Goal: Information Seeking & Learning: Learn about a topic

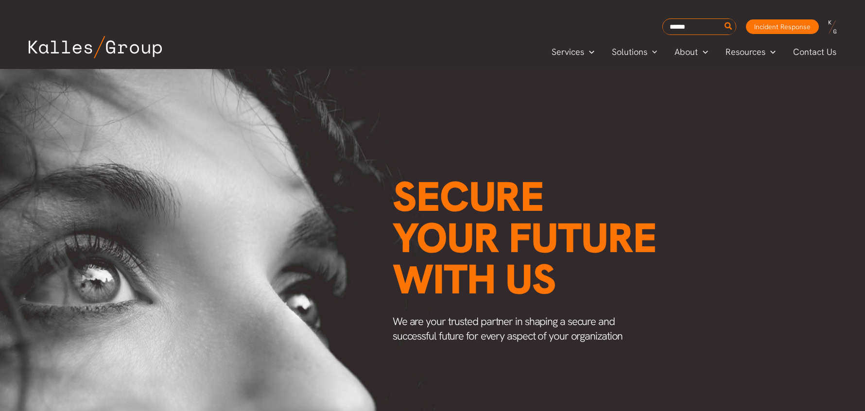
scroll to position [0, 1171]
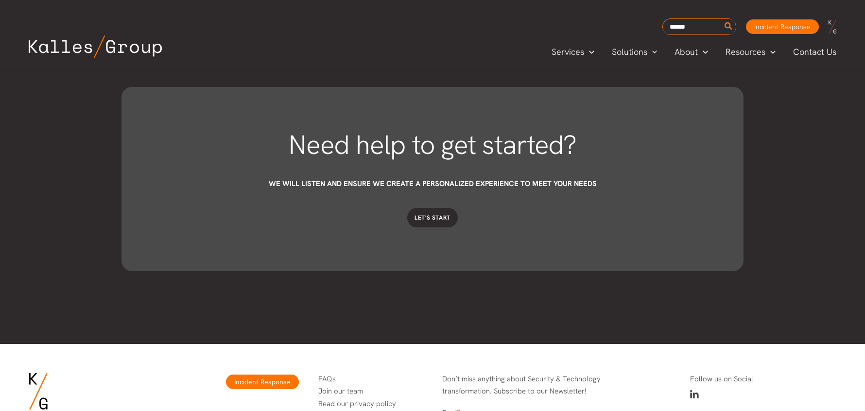
scroll to position [2648, 0]
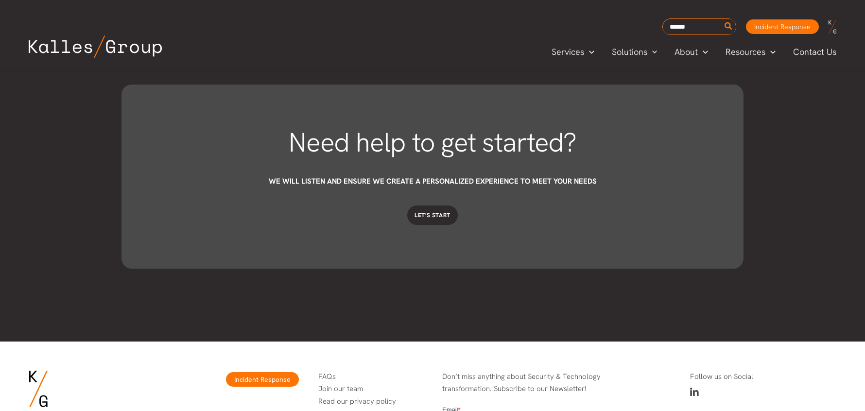
click at [692, 393] on icon at bounding box center [694, 393] width 9 height 10
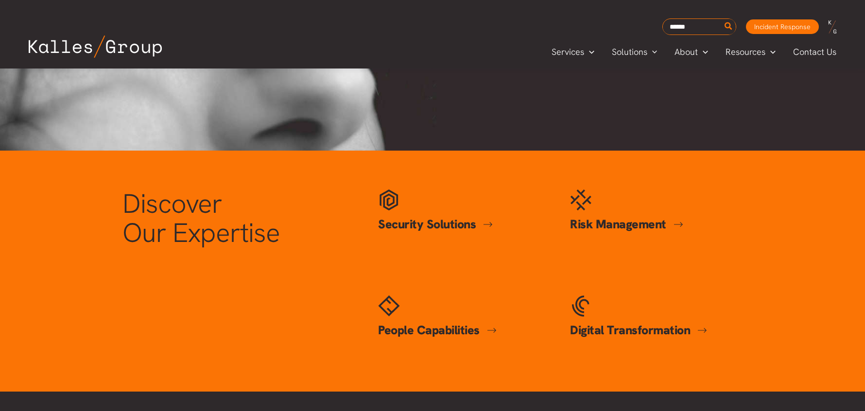
scroll to position [323, 0]
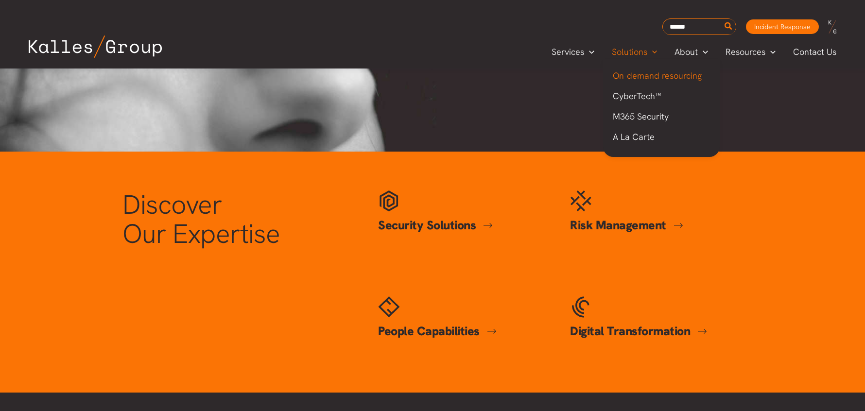
click at [671, 78] on span "On-demand resourcing" at bounding box center [657, 75] width 89 height 11
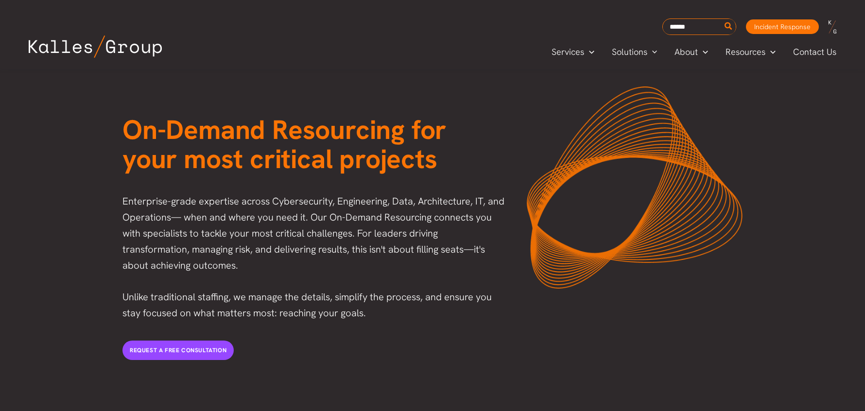
scroll to position [37, 0]
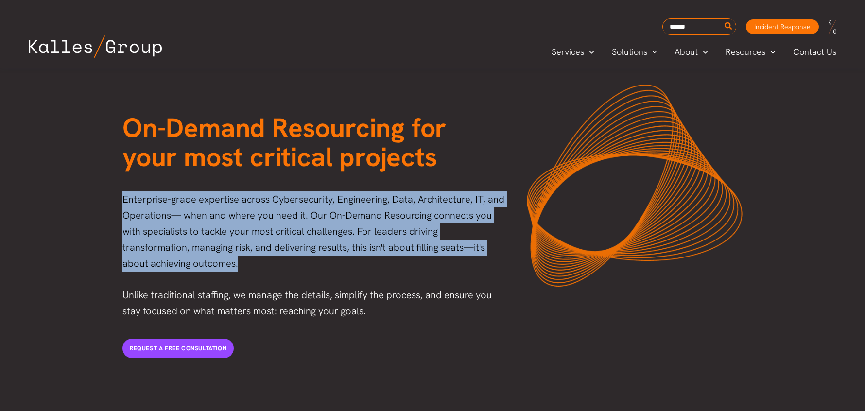
drag, startPoint x: 187, startPoint y: 267, endPoint x: 110, endPoint y: 201, distance: 101.3
click at [110, 201] on div "On-Demand Resourcing for your most critical projects Enterprise-grade expertise…" at bounding box center [432, 231] width 865 height 400
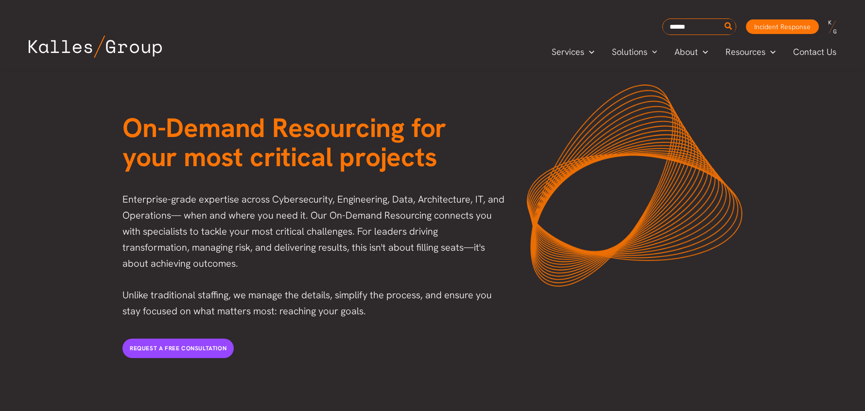
click at [187, 237] on p "Enterprise-grade expertise across Cybersecurity, Engineering, Data, Architectur…" at bounding box center [314, 231] width 385 height 80
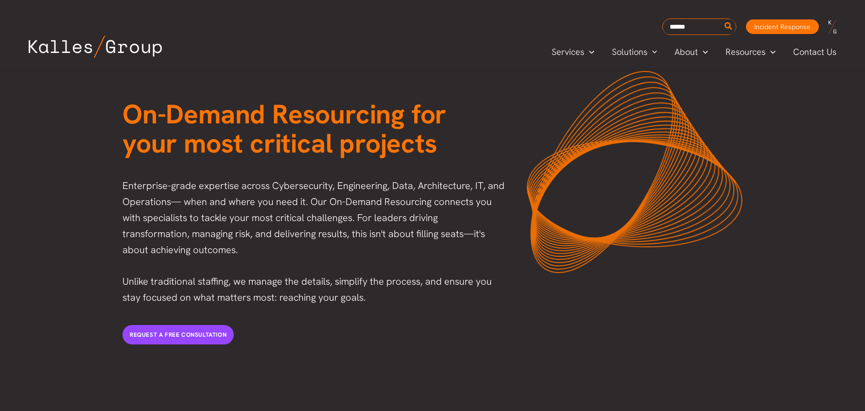
scroll to position [52, 0]
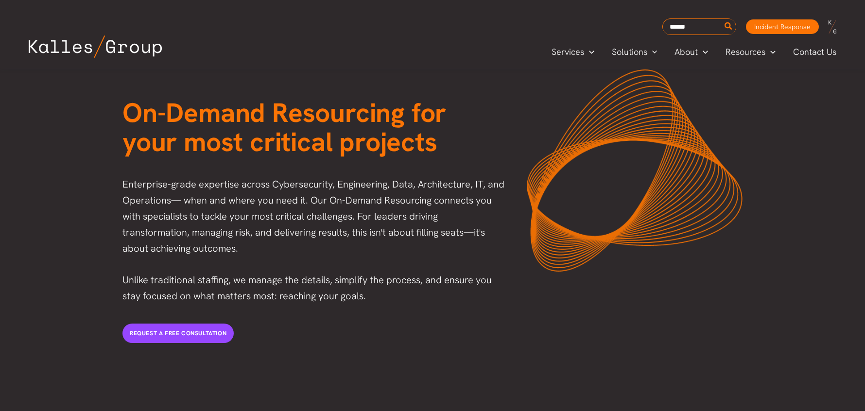
click at [275, 322] on div "Request a free consultation" at bounding box center [315, 333] width 404 height 39
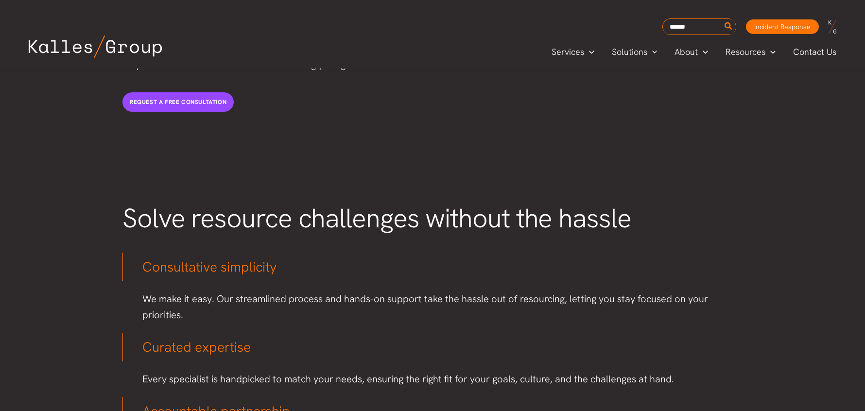
scroll to position [284, 0]
click at [640, 95] on span "CyberTech™" at bounding box center [637, 95] width 48 height 11
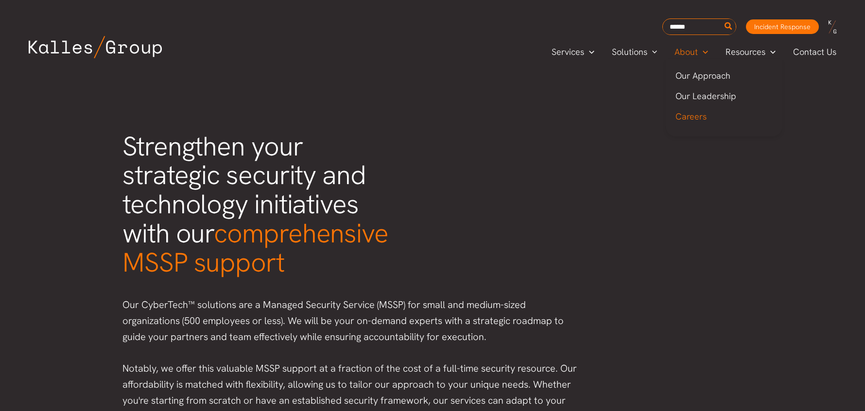
click at [687, 118] on span "Careers" at bounding box center [690, 116] width 31 height 11
